Goal: Transaction & Acquisition: Purchase product/service

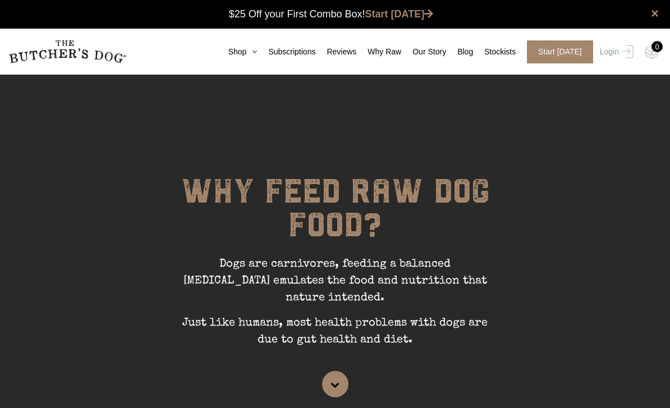
click at [233, 53] on link "Shop" at bounding box center [237, 52] width 40 height 12
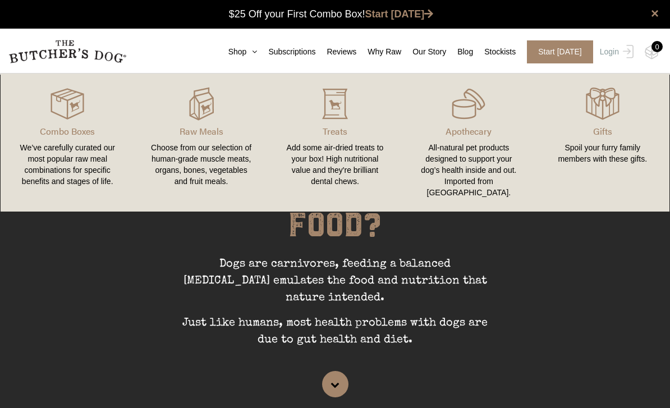
click at [232, 56] on link "Shop" at bounding box center [237, 52] width 40 height 12
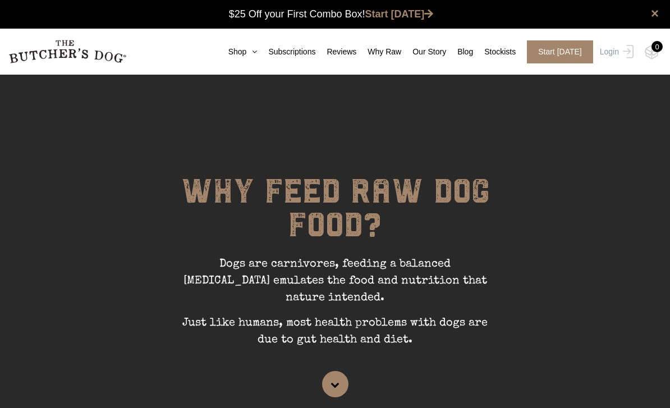
click at [232, 56] on link "Shop" at bounding box center [237, 52] width 40 height 12
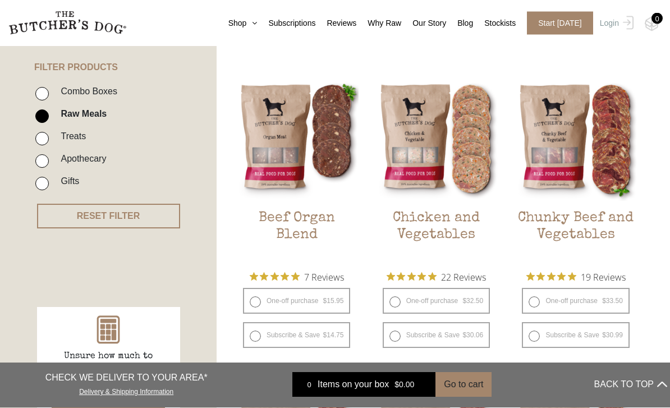
scroll to position [261, 0]
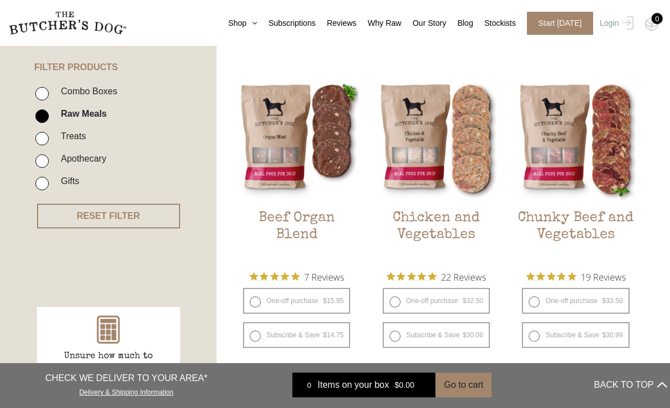
click at [376, 301] on div "One-off purchase $ 32.50 — or subscribe and save 7.5%" at bounding box center [436, 301] width 124 height 26
click at [394, 304] on label "One-off purchase $ 32.50 — or subscribe and save 7.5%" at bounding box center [435, 301] width 107 height 26
radio input "true"
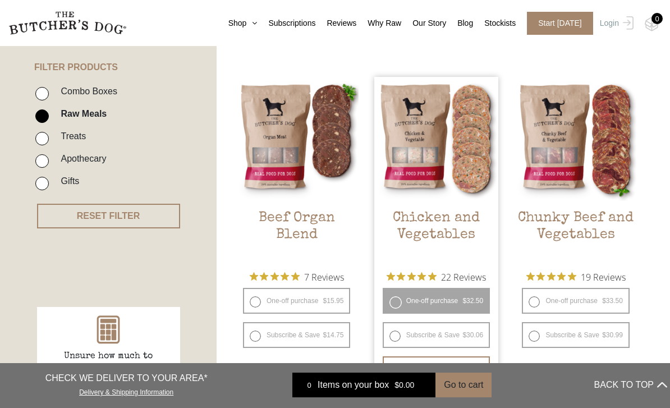
click at [427, 373] on button "Add item" at bounding box center [435, 367] width 107 height 22
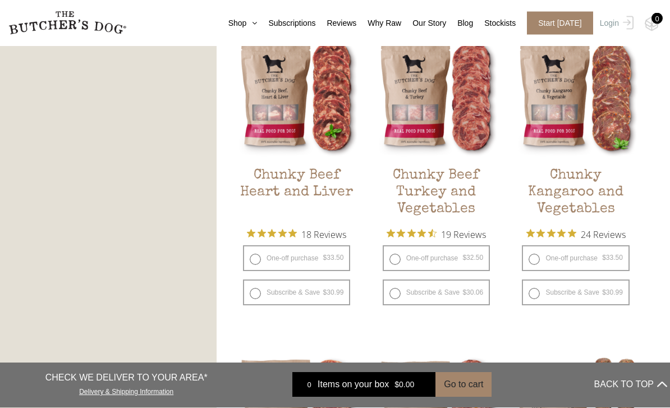
scroll to position [642, 0]
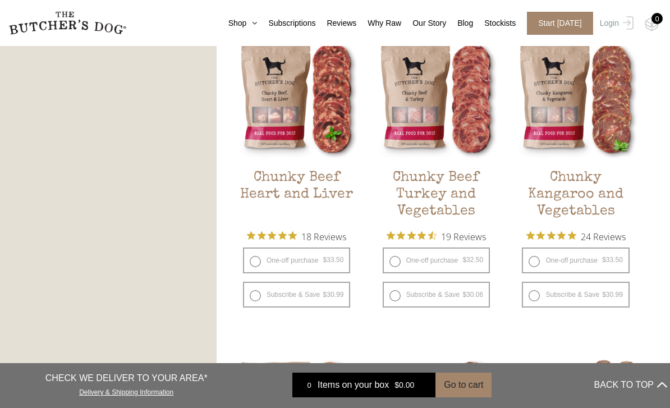
click at [537, 261] on label "One-off purchase $ 33.50 — or subscribe and save 7.5%" at bounding box center [575, 260] width 107 height 26
radio input "true"
radio input "false"
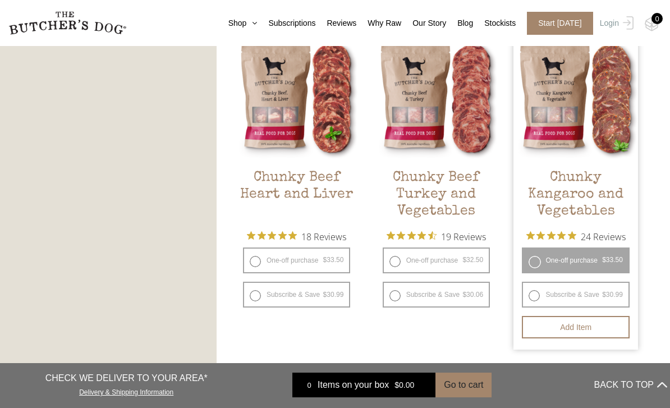
click at [560, 326] on button "Add item" at bounding box center [575, 327] width 107 height 22
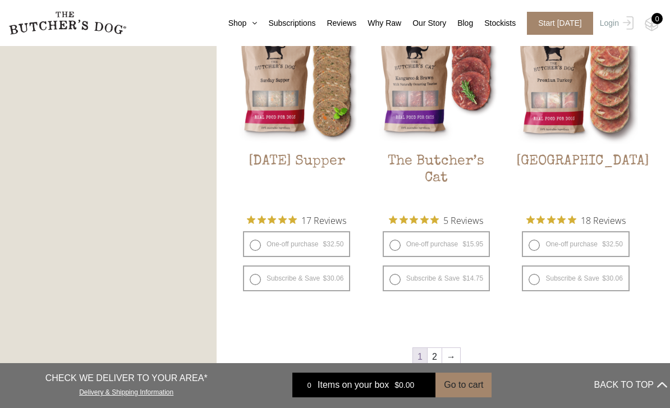
scroll to position [1319, 0]
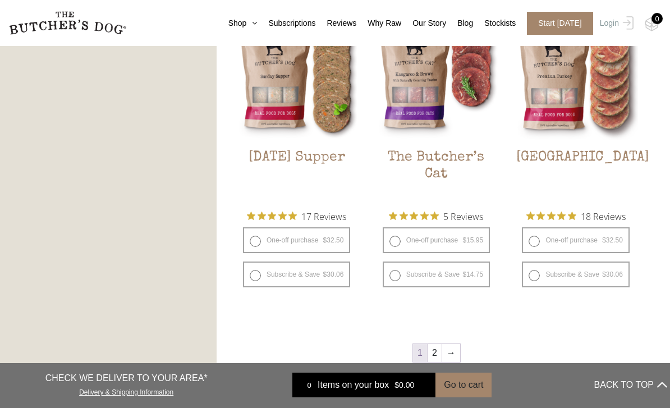
click at [250, 234] on label "One-off purchase $ 32.50 — or subscribe and save 7.5%" at bounding box center [296, 240] width 107 height 26
radio input "true"
radio input "false"
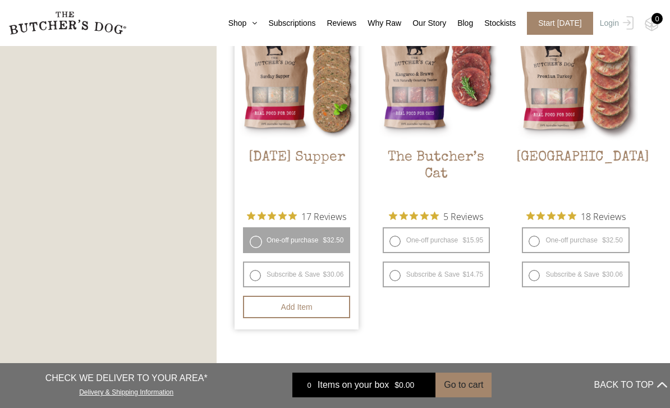
click at [295, 313] on button "Add item" at bounding box center [296, 307] width 107 height 22
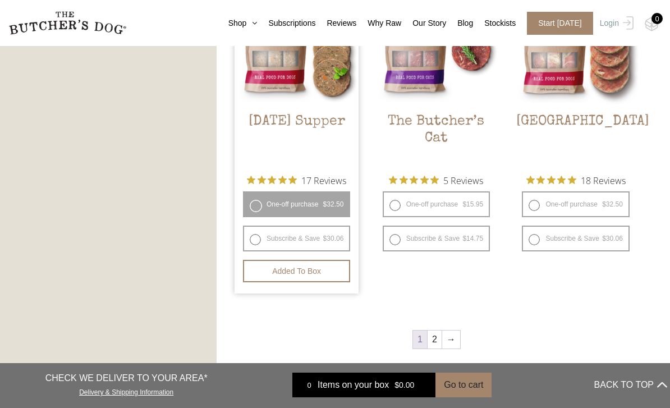
click at [435, 338] on link "2" at bounding box center [434, 339] width 14 height 18
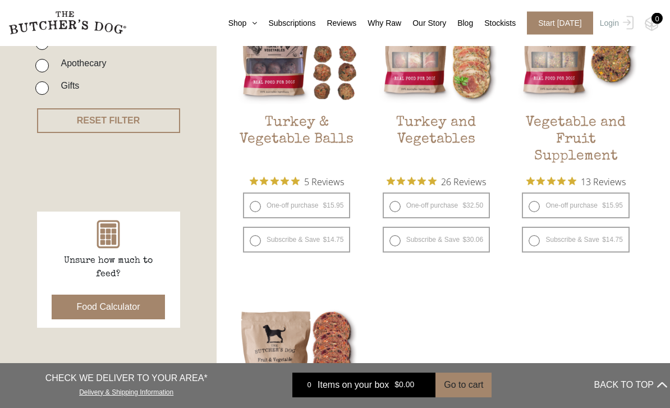
scroll to position [356, 0]
click at [394, 202] on label "One-off purchase $ 32.50 — or subscribe and save 7.5%" at bounding box center [435, 205] width 107 height 26
radio input "true"
click at [0, 0] on button "Add item" at bounding box center [0, 0] width 0 height 0
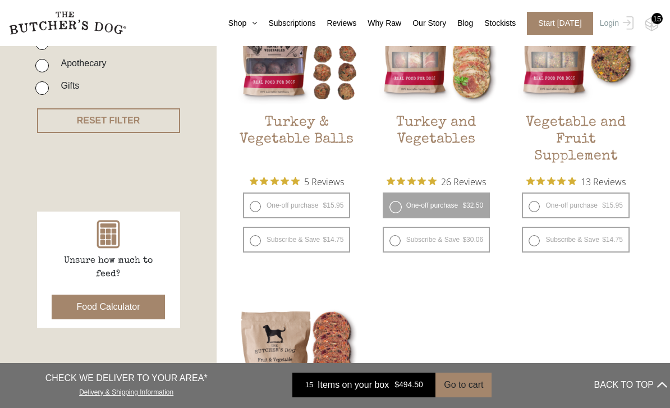
click at [0, 0] on button "Add more" at bounding box center [0, 0] width 0 height 0
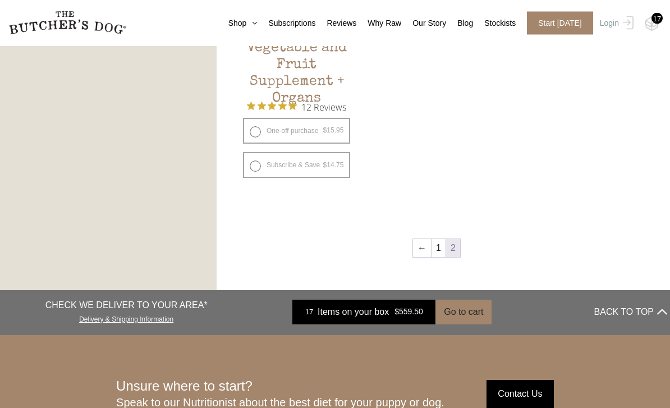
scroll to position [762, 0]
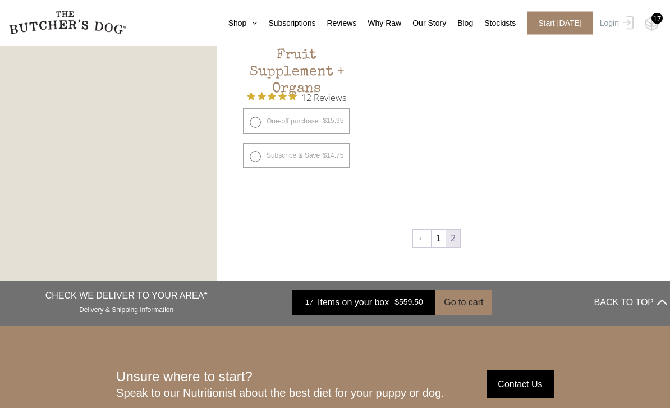
click at [432, 236] on link "1" at bounding box center [438, 239] width 14 height 18
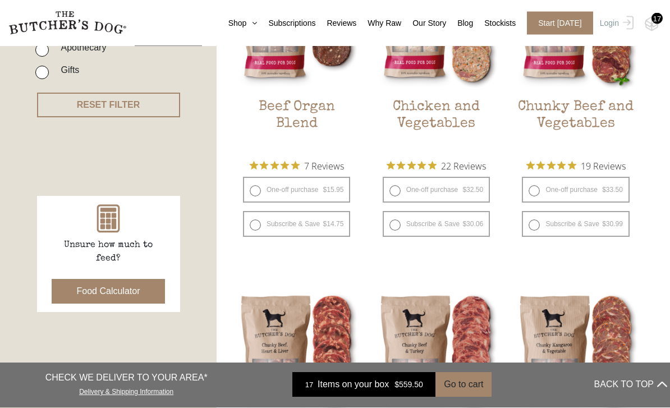
scroll to position [372, 0]
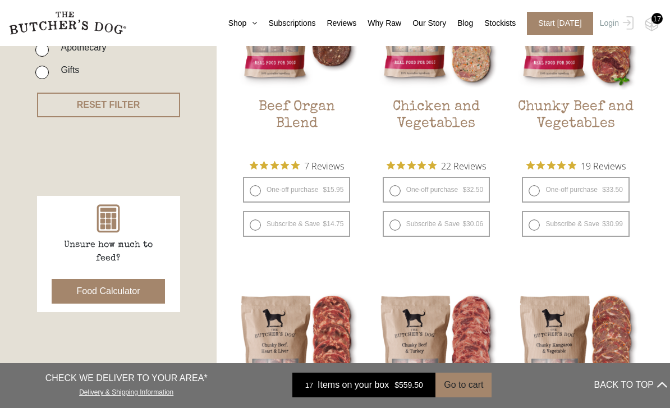
click at [404, 191] on label "One-off purchase $ 32.50 — or subscribe and save 7.5%" at bounding box center [435, 190] width 107 height 26
radio input "true"
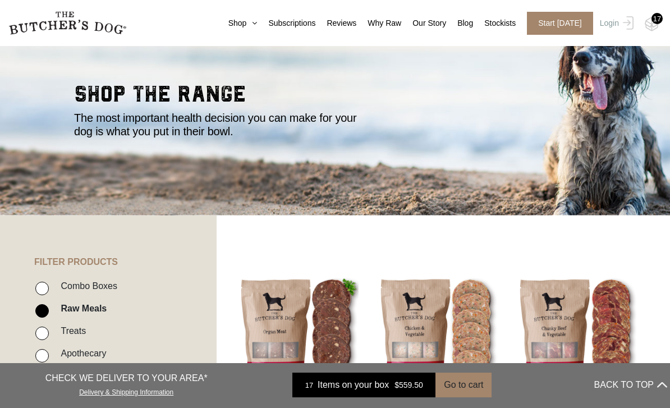
scroll to position [0, 0]
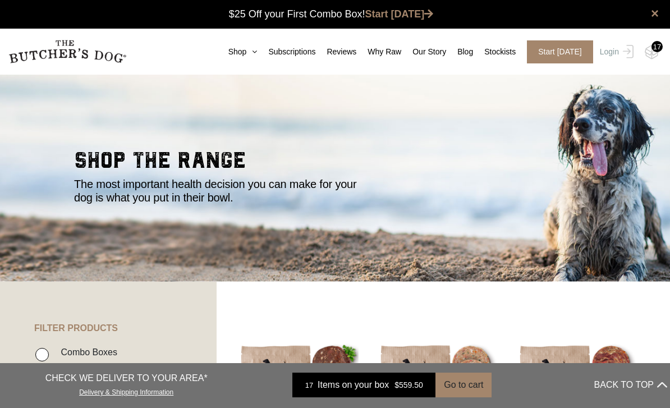
click at [0, 0] on img at bounding box center [0, 0] width 0 height 0
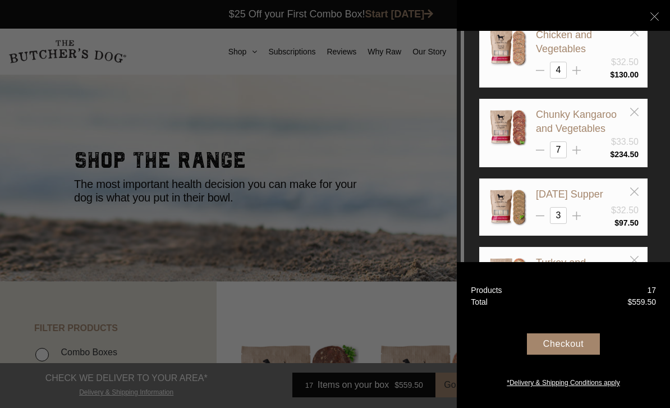
scroll to position [22, 0]
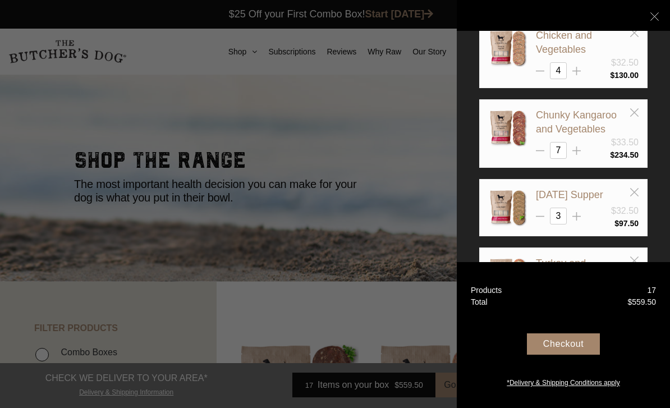
click at [555, 354] on div "Checkout" at bounding box center [563, 343] width 73 height 21
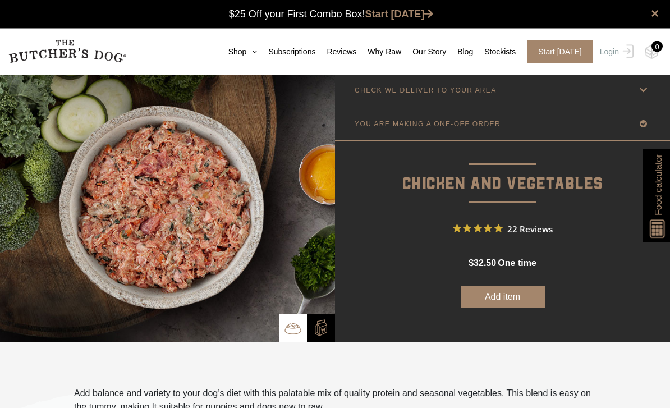
scroll to position [1, 0]
click at [503, 297] on button "Add item" at bounding box center [502, 296] width 84 height 22
click at [506, 299] on button "Add more" at bounding box center [502, 296] width 84 height 22
click at [490, 299] on button "Add more" at bounding box center [502, 296] width 84 height 22
click at [485, 298] on button "Add more" at bounding box center [502, 296] width 84 height 22
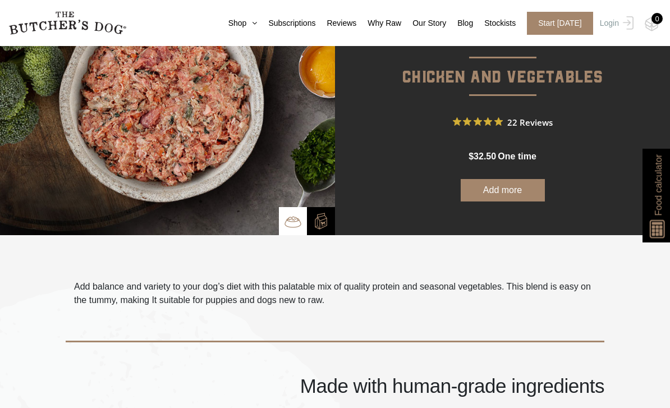
scroll to position [0, 0]
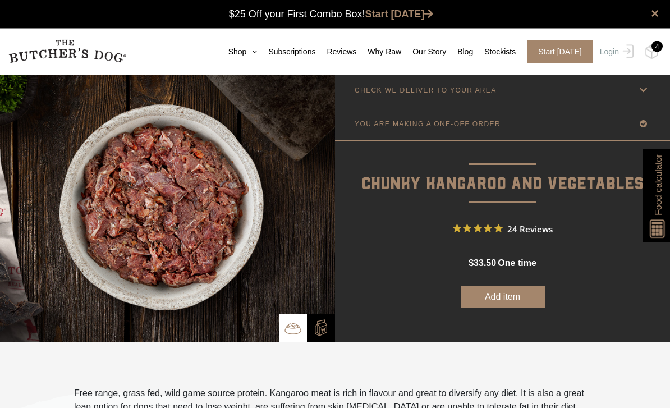
click at [492, 306] on button "Add item" at bounding box center [502, 297] width 84 height 22
click at [504, 304] on button "Add more" at bounding box center [502, 296] width 84 height 22
click at [490, 306] on button "Add more" at bounding box center [502, 296] width 84 height 22
click at [491, 301] on button "Add more" at bounding box center [502, 296] width 84 height 22
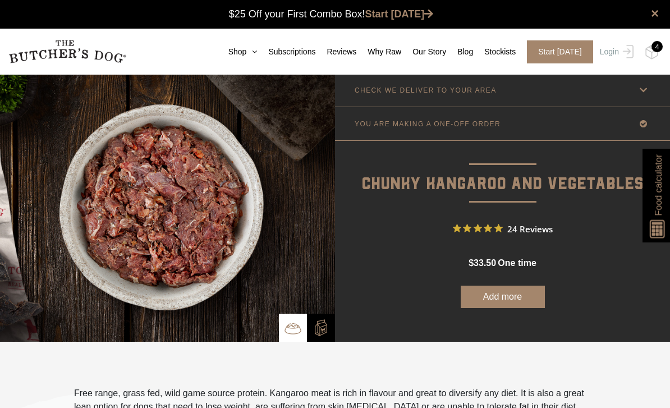
click at [489, 296] on button "Add more" at bounding box center [502, 296] width 84 height 22
click at [488, 300] on button "Add more" at bounding box center [502, 296] width 84 height 22
click at [490, 302] on button "Add more" at bounding box center [502, 296] width 84 height 22
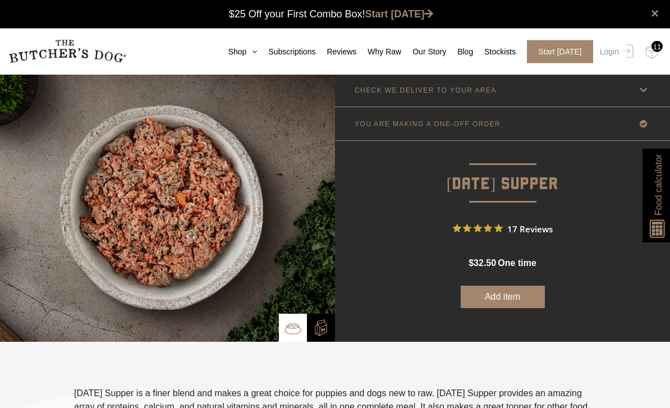
click at [496, 297] on button "Add item" at bounding box center [502, 297] width 84 height 22
click at [500, 300] on button "Add more" at bounding box center [502, 296] width 84 height 22
click at [488, 304] on button "Add more" at bounding box center [502, 296] width 84 height 22
